Goal: Find specific page/section: Find specific page/section

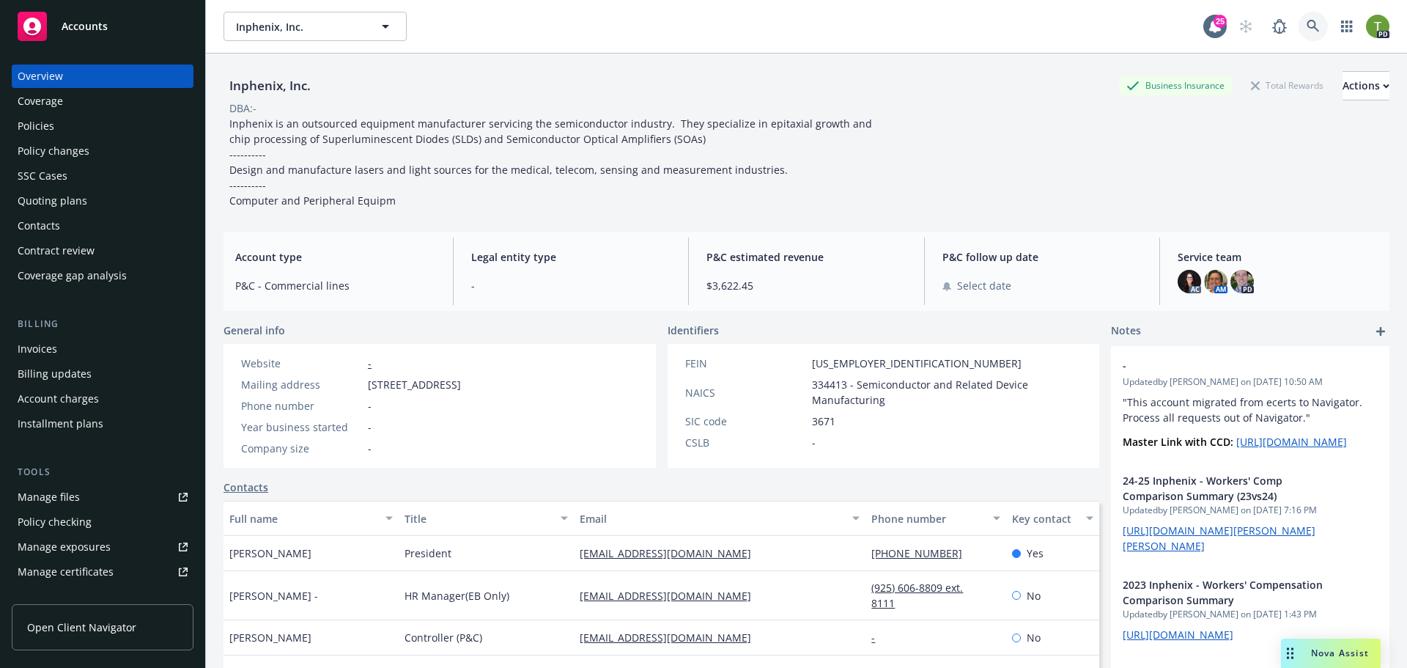
click at [1307, 26] on icon at bounding box center [1313, 26] width 13 height 13
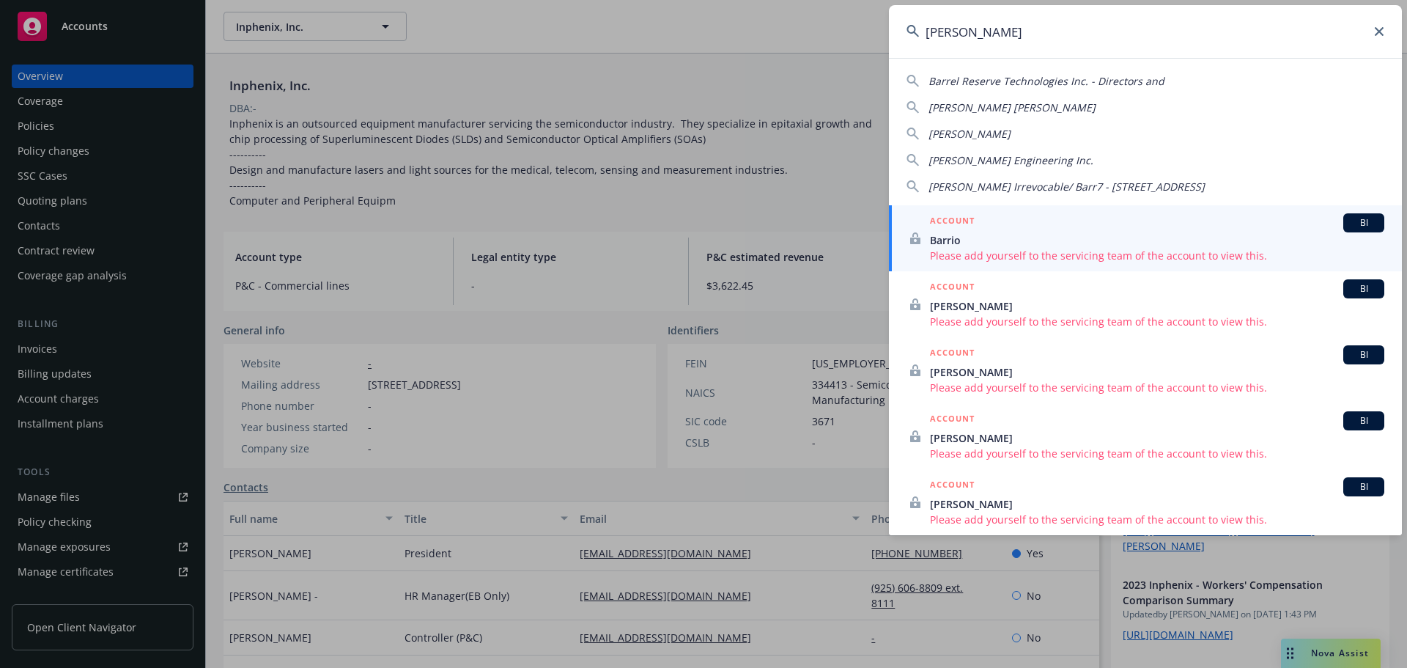
click at [1062, 85] on span "Barrel Reserve Technologies Inc. - Directors and" at bounding box center [1047, 81] width 236 height 14
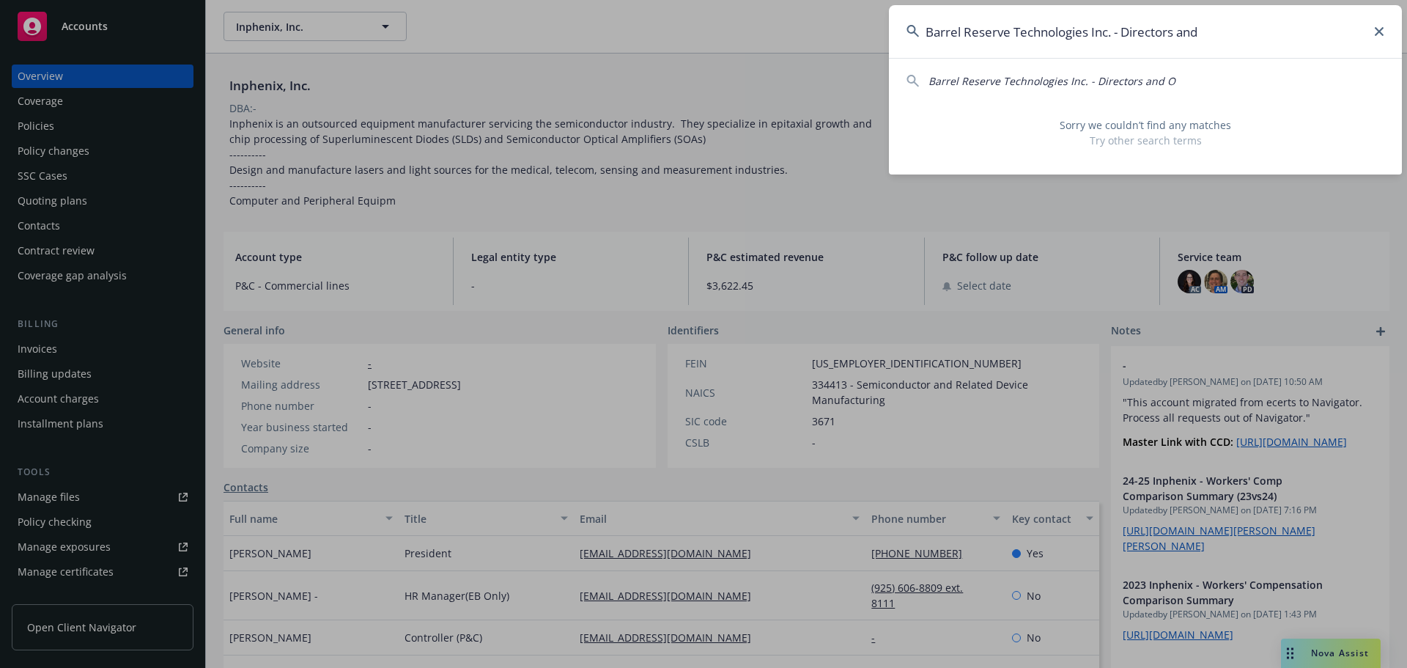
click at [1062, 85] on span "Barrel Reserve Technologies Inc. - Directors and O" at bounding box center [1052, 81] width 247 height 14
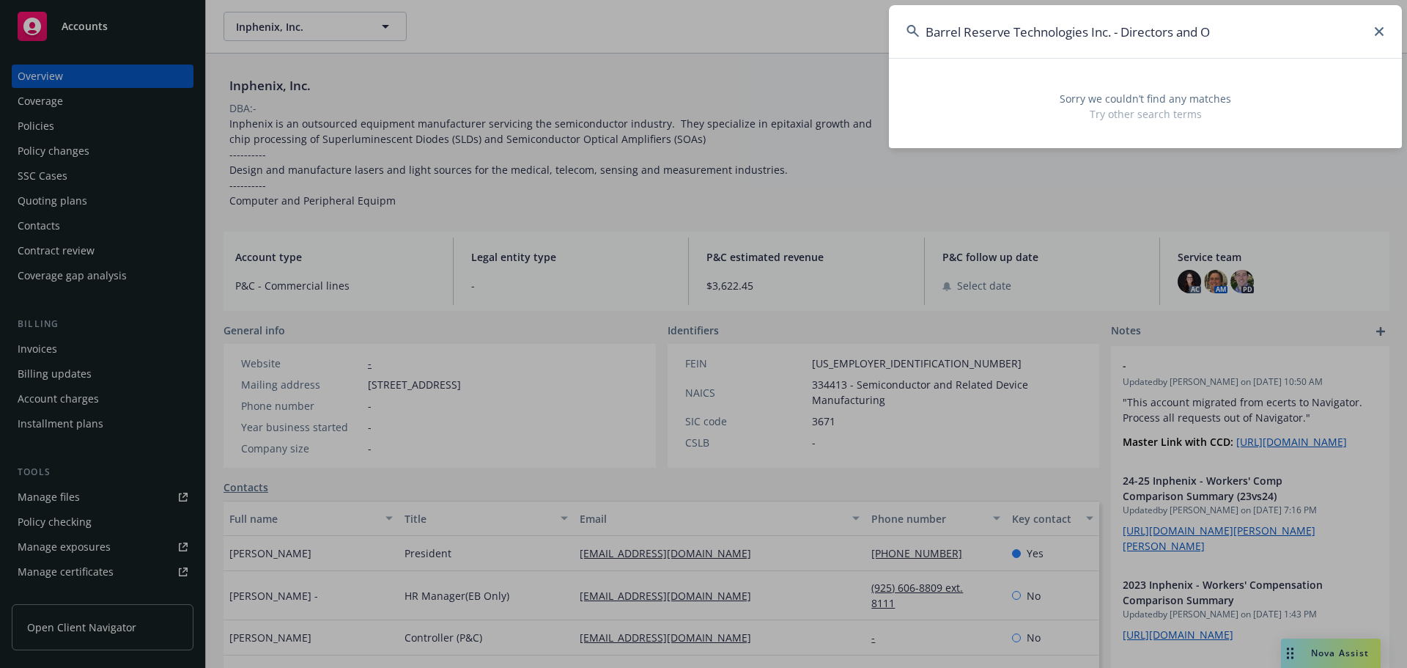
click at [1220, 35] on input "Barrel Reserve Technologies Inc. - Directors and O" at bounding box center [1145, 31] width 513 height 53
drag, startPoint x: 1227, startPoint y: 33, endPoint x: 1110, endPoint y: 32, distance: 117.3
click at [1113, 34] on input "Barrel Reserve Technologies Inc. - Directors and O" at bounding box center [1145, 31] width 513 height 53
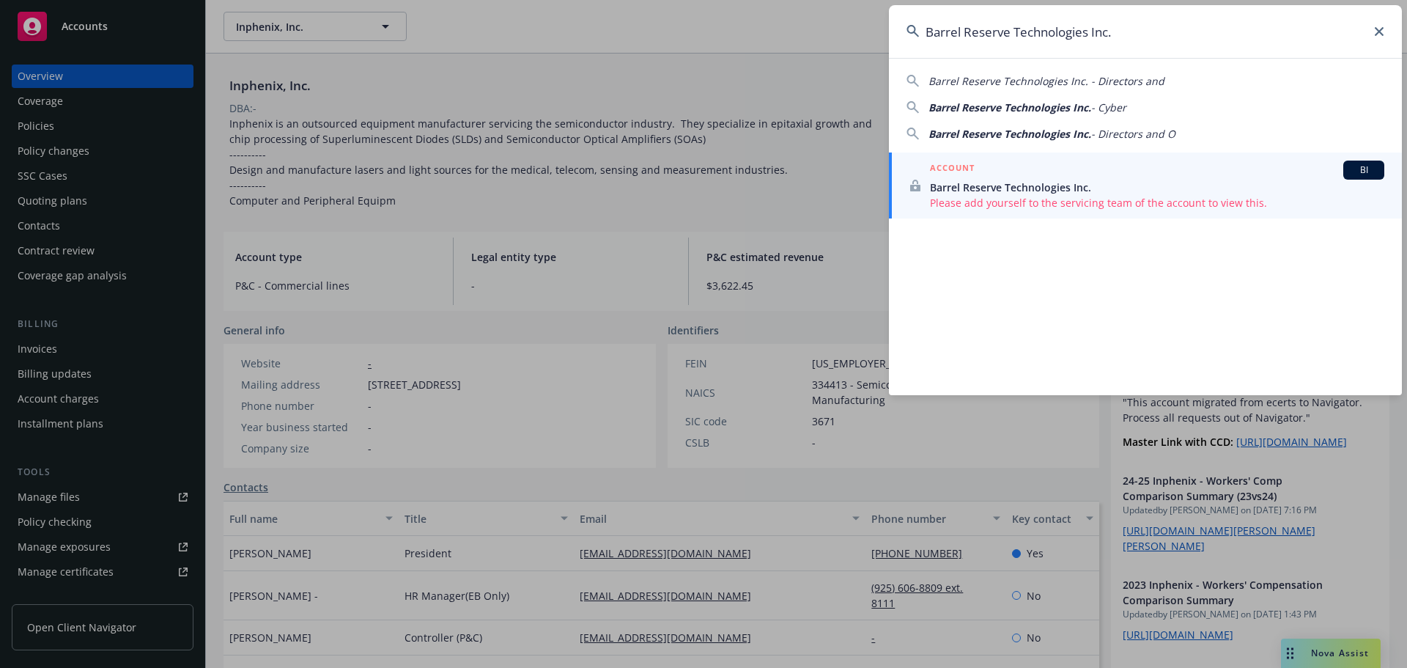
type input "Barrel Reserve Technologies Inc."
click at [1097, 201] on span "Please add yourself to the servicing team of the account to view this." at bounding box center [1157, 202] width 454 height 15
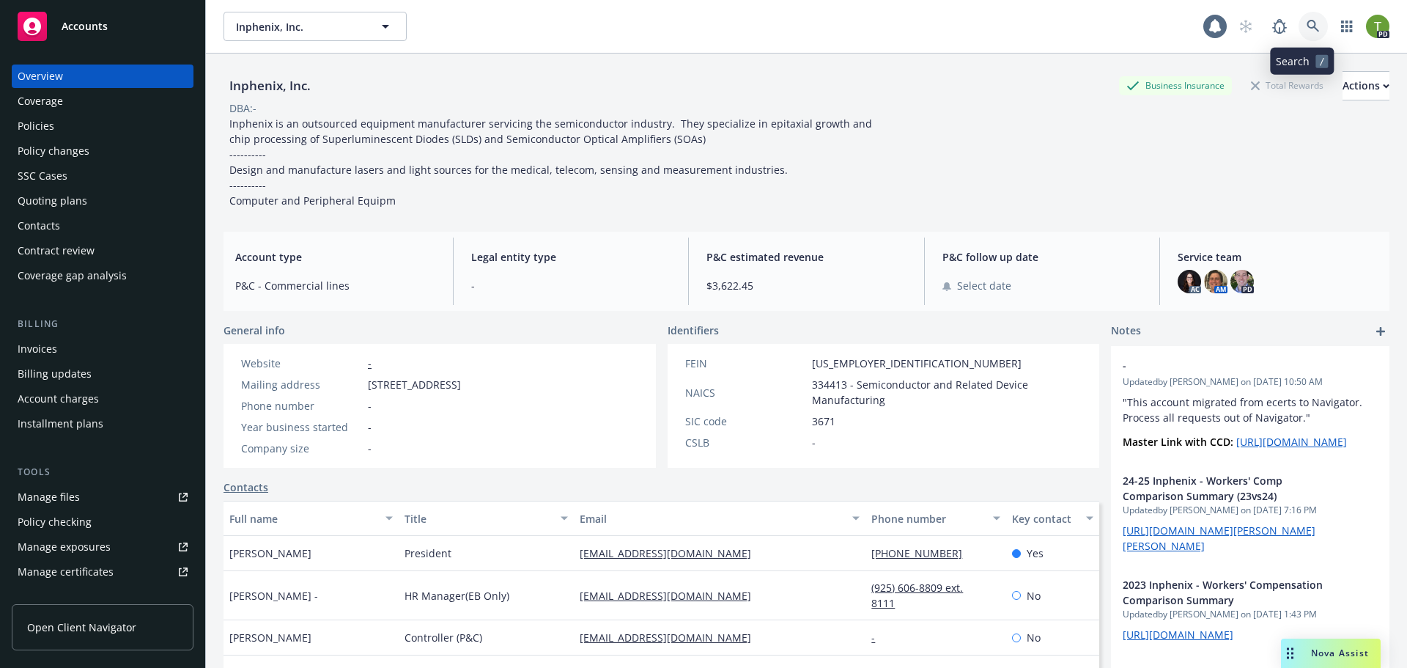
click at [1307, 23] on icon at bounding box center [1313, 26] width 13 height 13
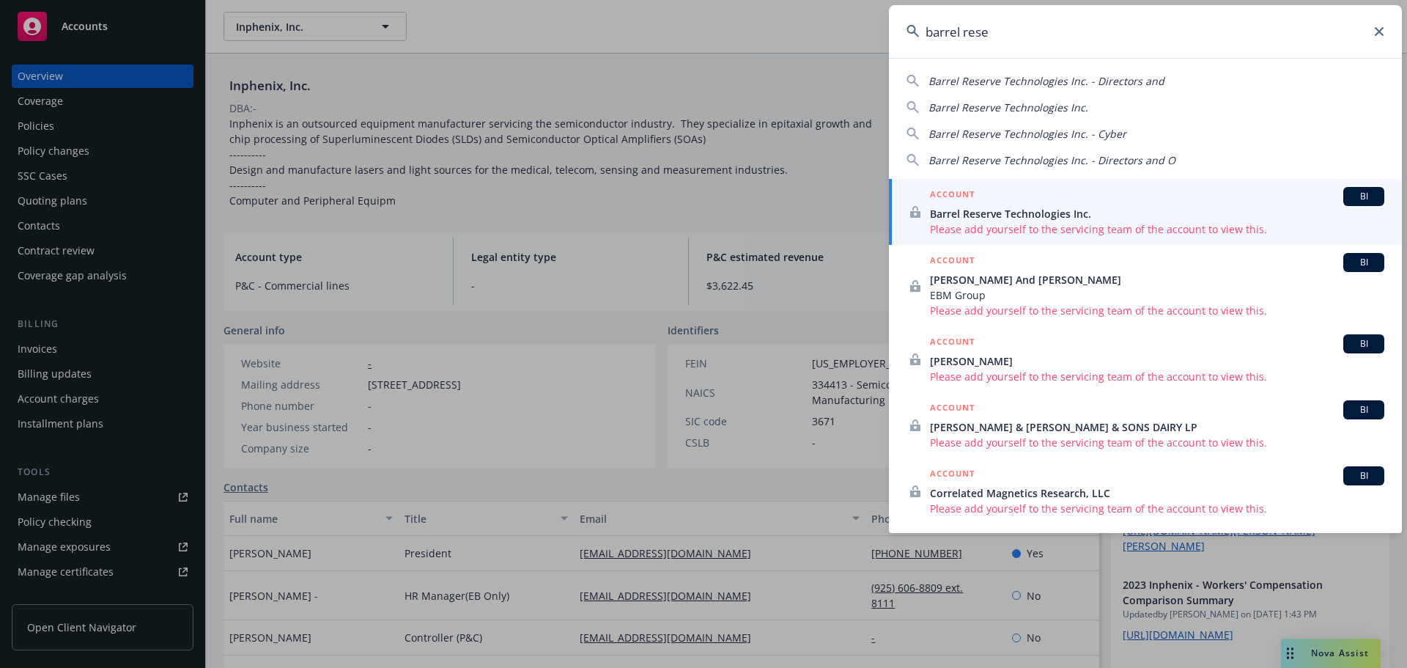
type input "barrel rese"
click at [975, 216] on span "Barrel Reserve Technologies Inc." at bounding box center [1157, 213] width 454 height 15
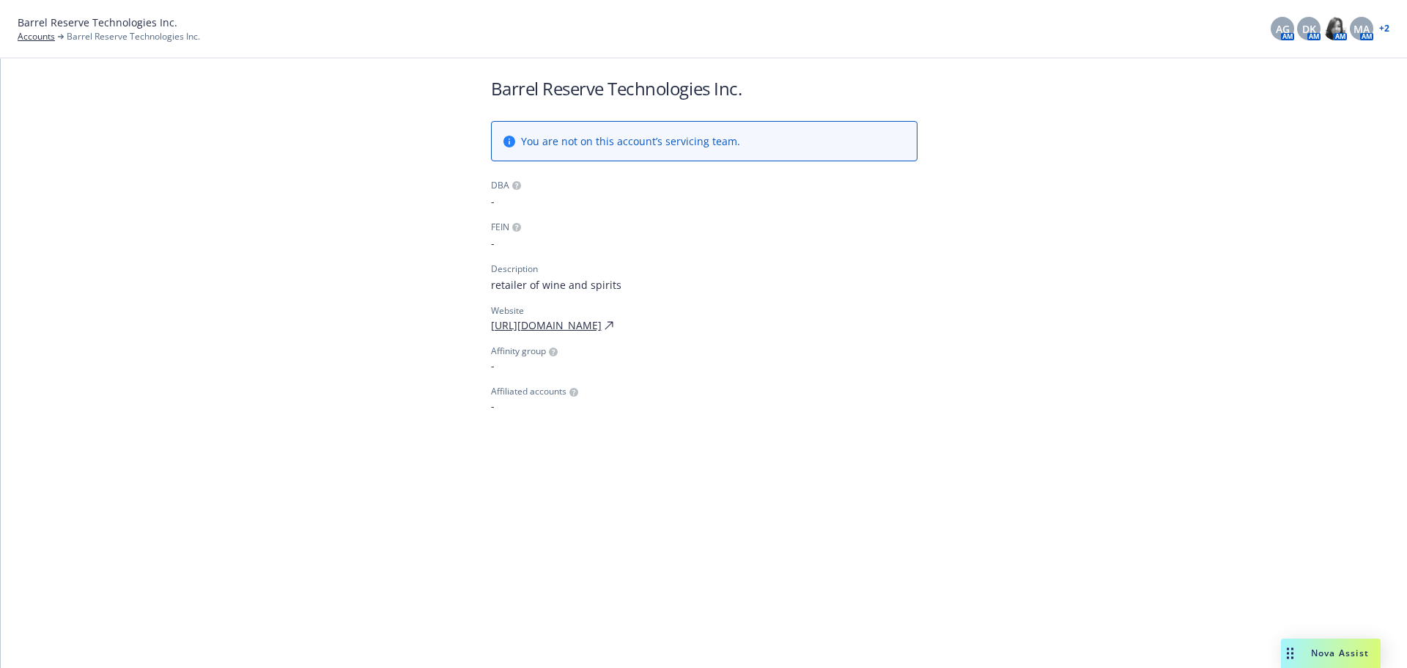
click at [1378, 30] on div "+ 2" at bounding box center [1382, 28] width 13 height 9
click at [1386, 29] on link "+ 2" at bounding box center [1384, 28] width 10 height 9
click at [1288, 29] on span "AG" at bounding box center [1283, 28] width 14 height 15
click at [1309, 30] on span "DK" at bounding box center [1309, 28] width 14 height 15
click at [1338, 29] on img at bounding box center [1335, 28] width 23 height 23
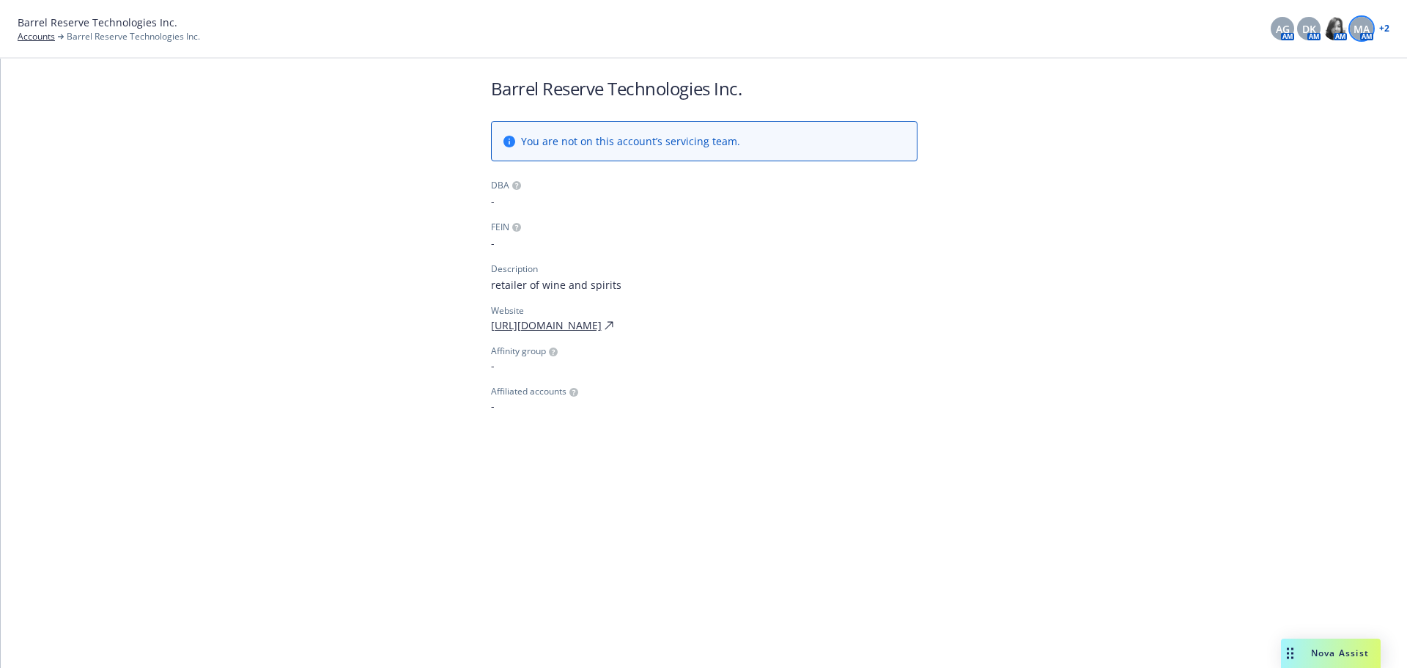
click at [1368, 28] on span "MA" at bounding box center [1362, 28] width 16 height 15
click at [1387, 29] on link "+ 2" at bounding box center [1384, 28] width 10 height 9
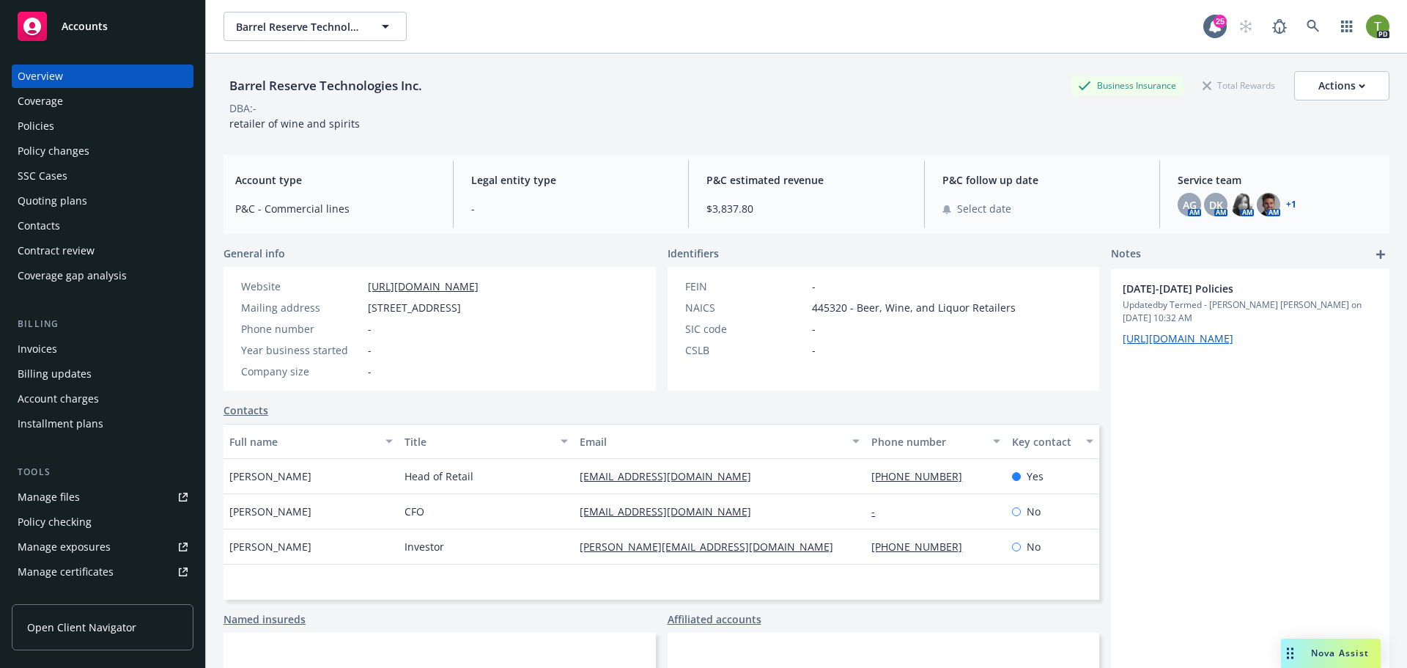
click at [449, 290] on link "https://www.klwines.com/" at bounding box center [423, 286] width 111 height 14
